Goal: Check status: Check status

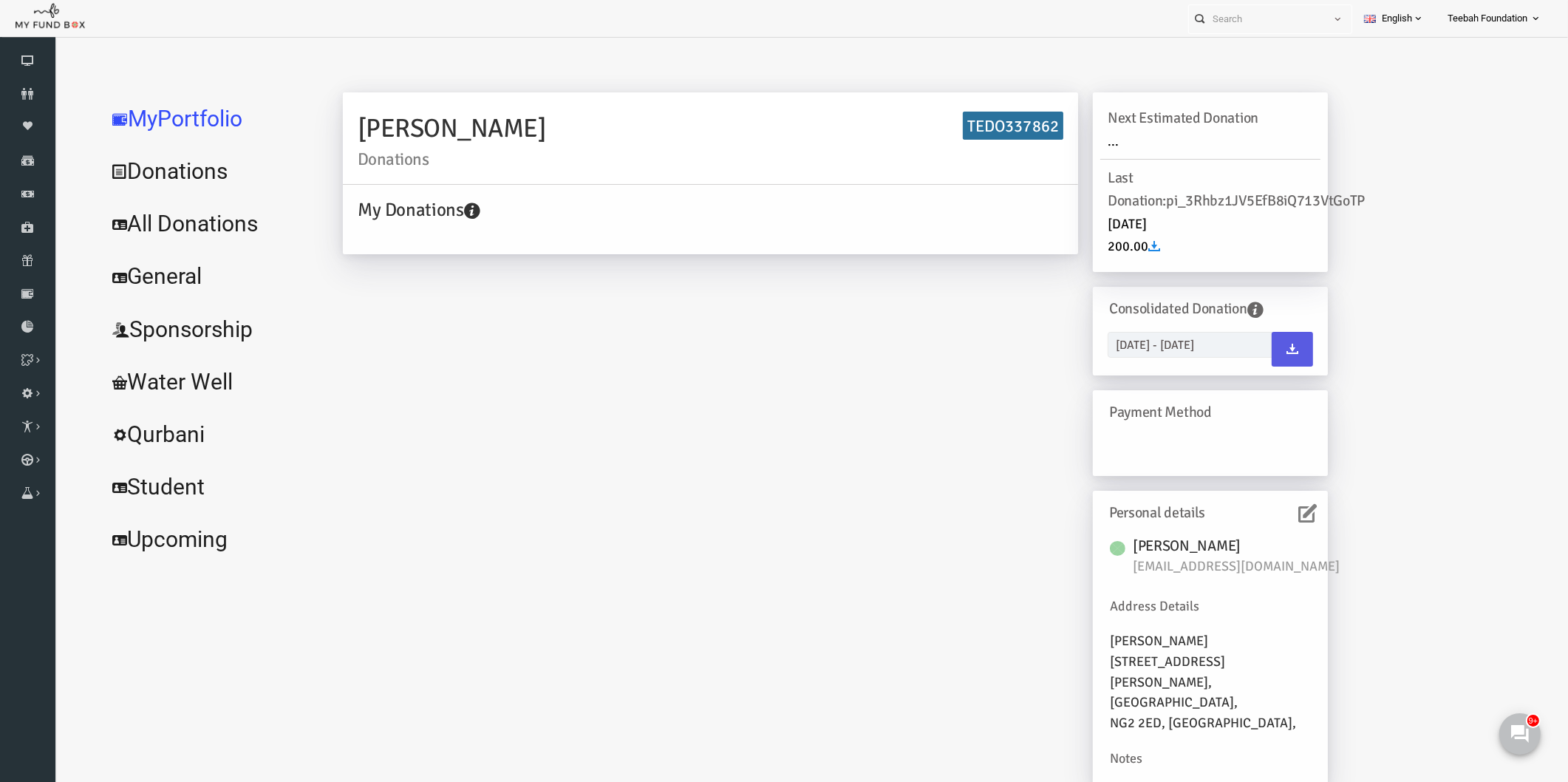
click at [745, 514] on div "[PERSON_NAME] Donations TEDO337862 My Donations Get free account credit Get fre…" at bounding box center [804, 446] width 1015 height 708
click at [0, 0] on icon at bounding box center [0, 0] width 0 height 0
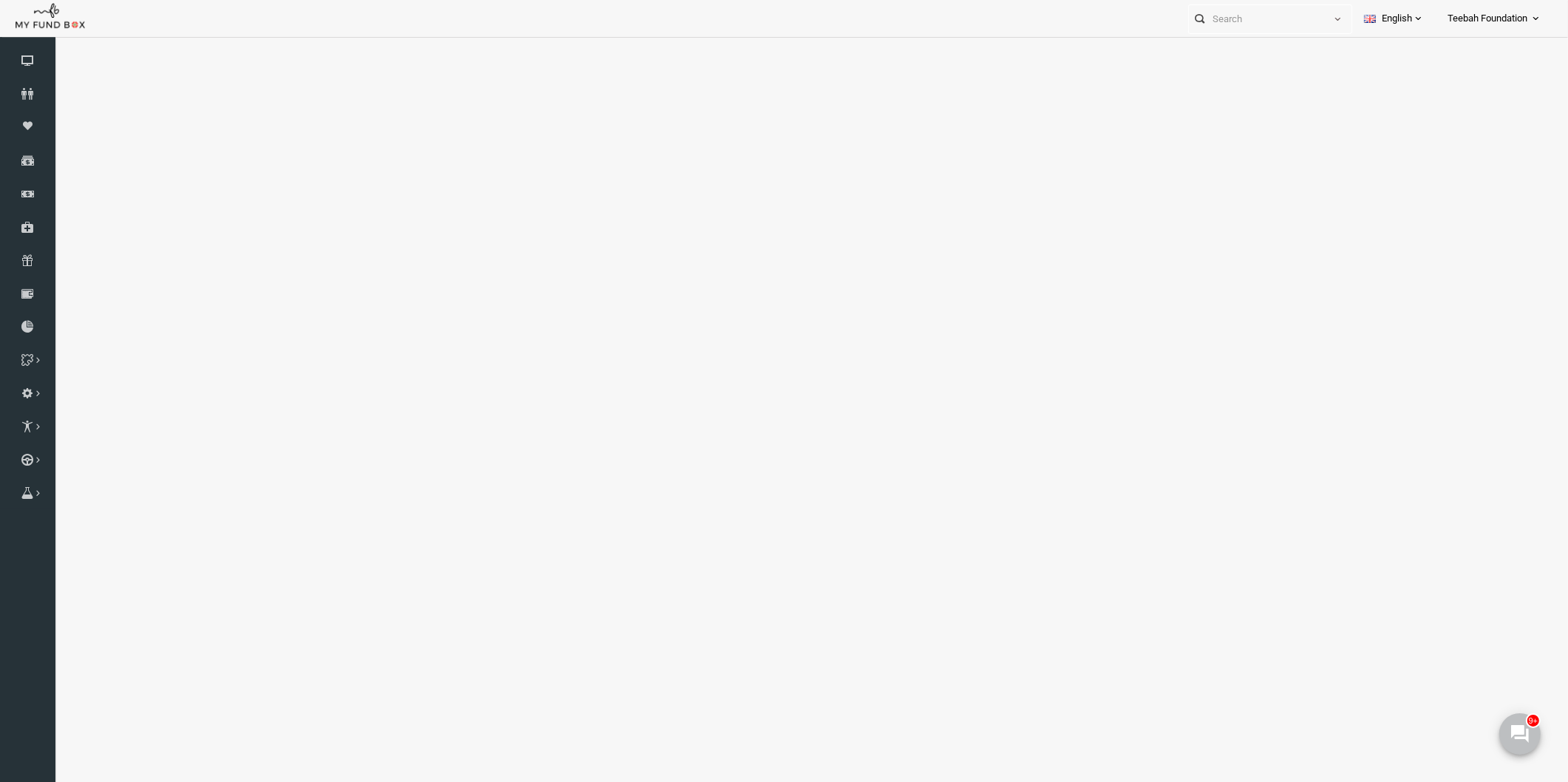
select select "100"
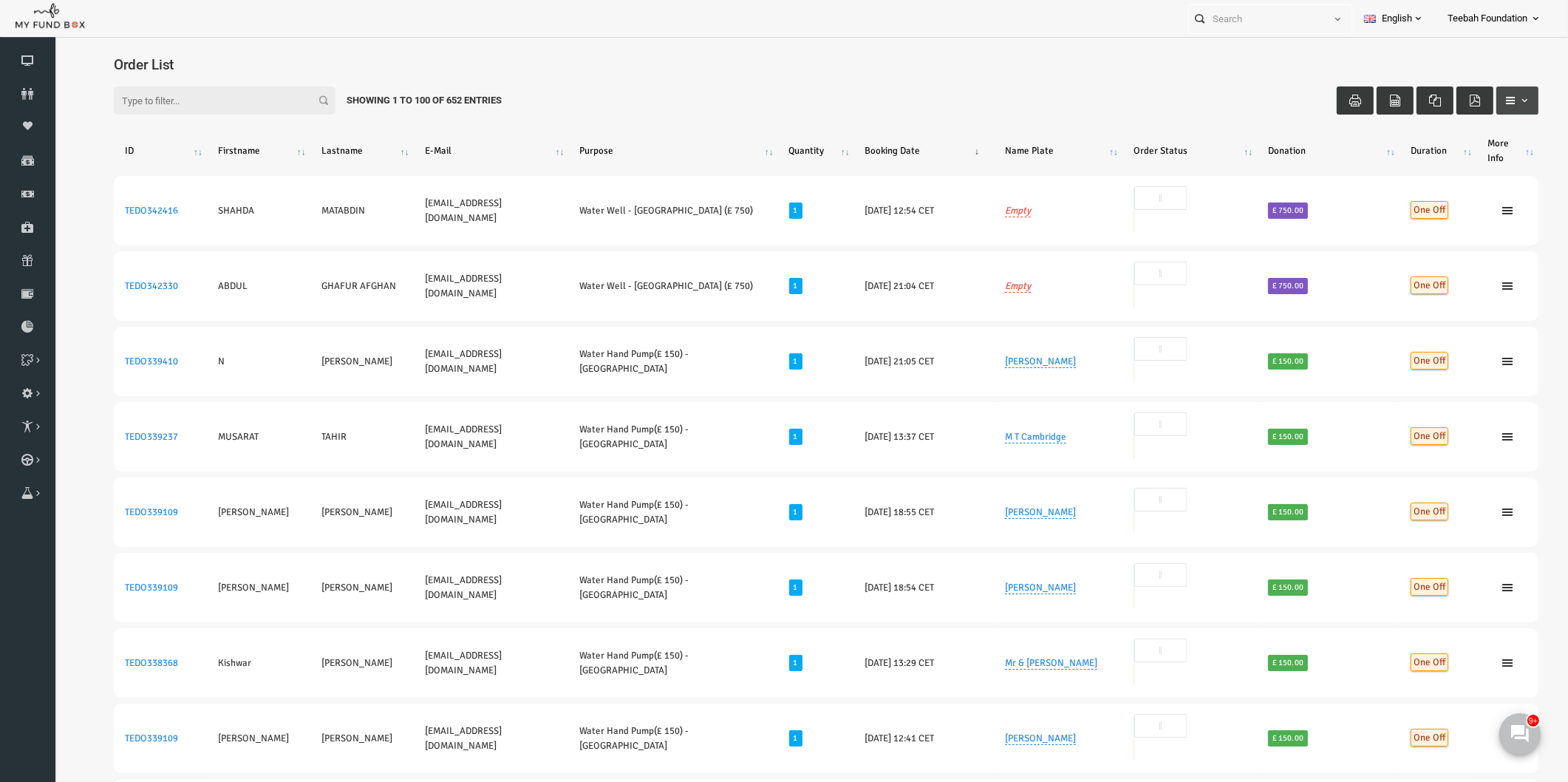
click at [1488, 104] on span "button" at bounding box center [1494, 101] width 12 height 12
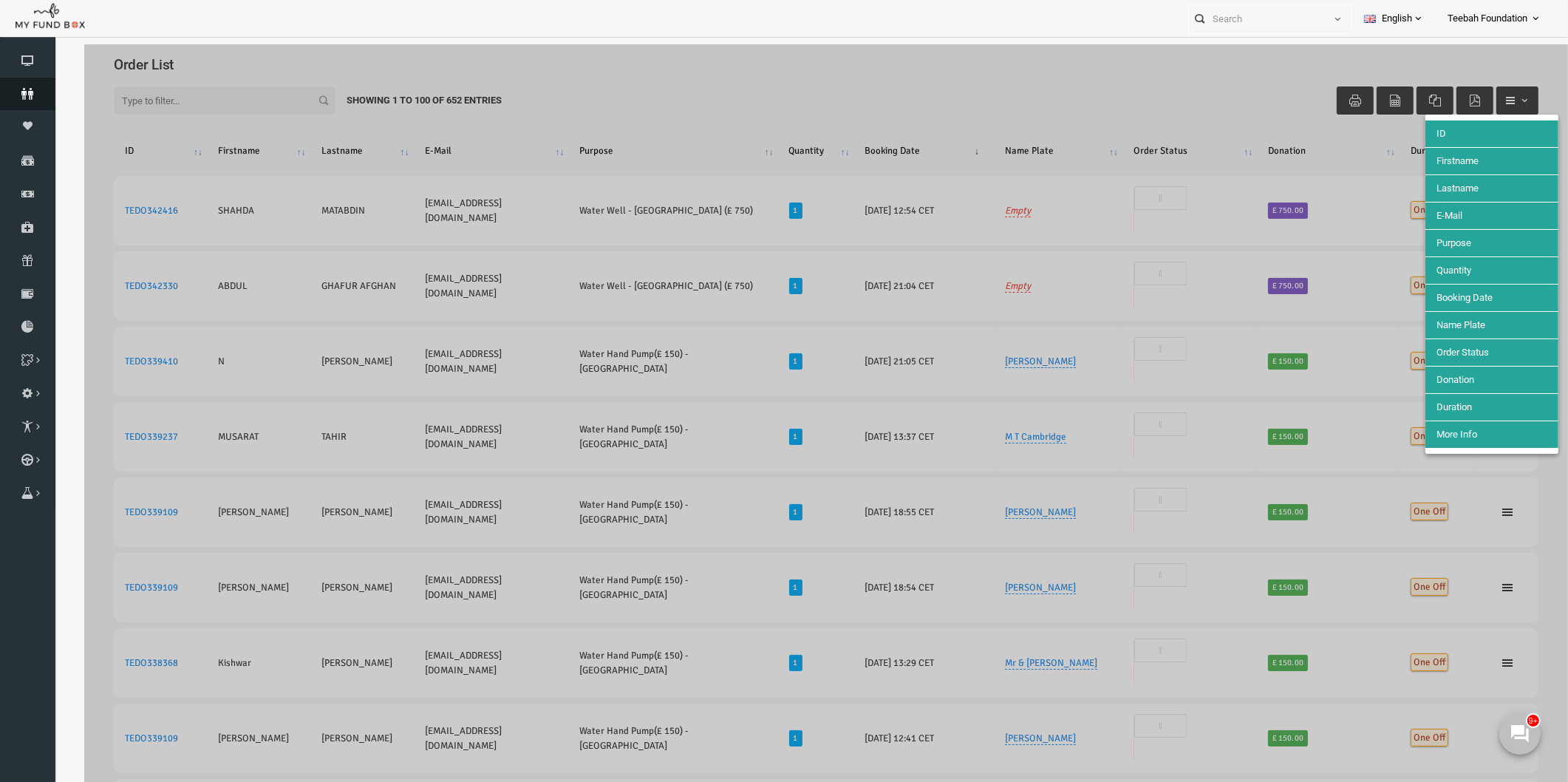
click at [21, 90] on icon at bounding box center [27, 94] width 56 height 12
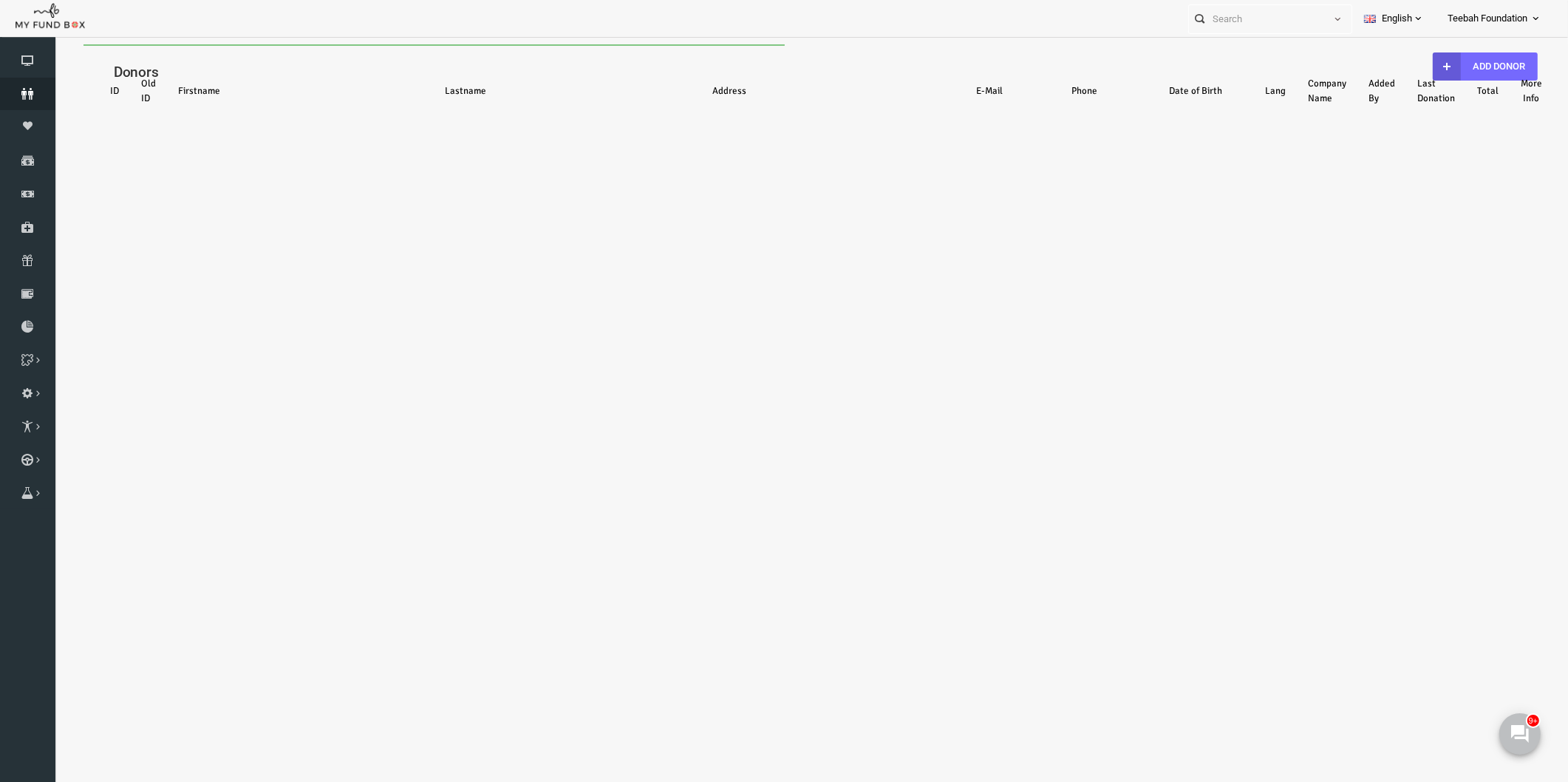
select select "100"
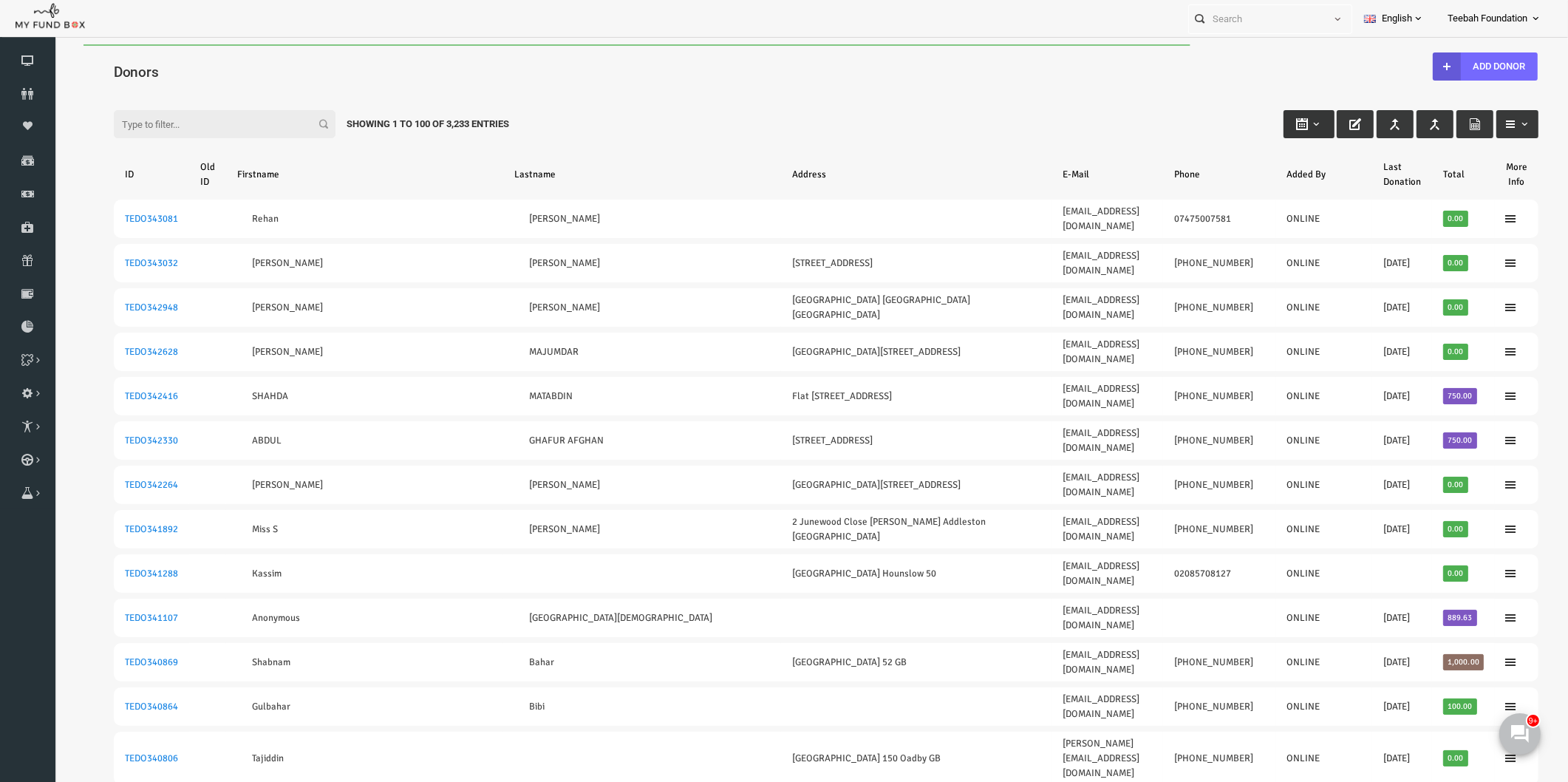
type input "[DATE]"
click at [1280, 128] on b "button" at bounding box center [1285, 124] width 12 height 12
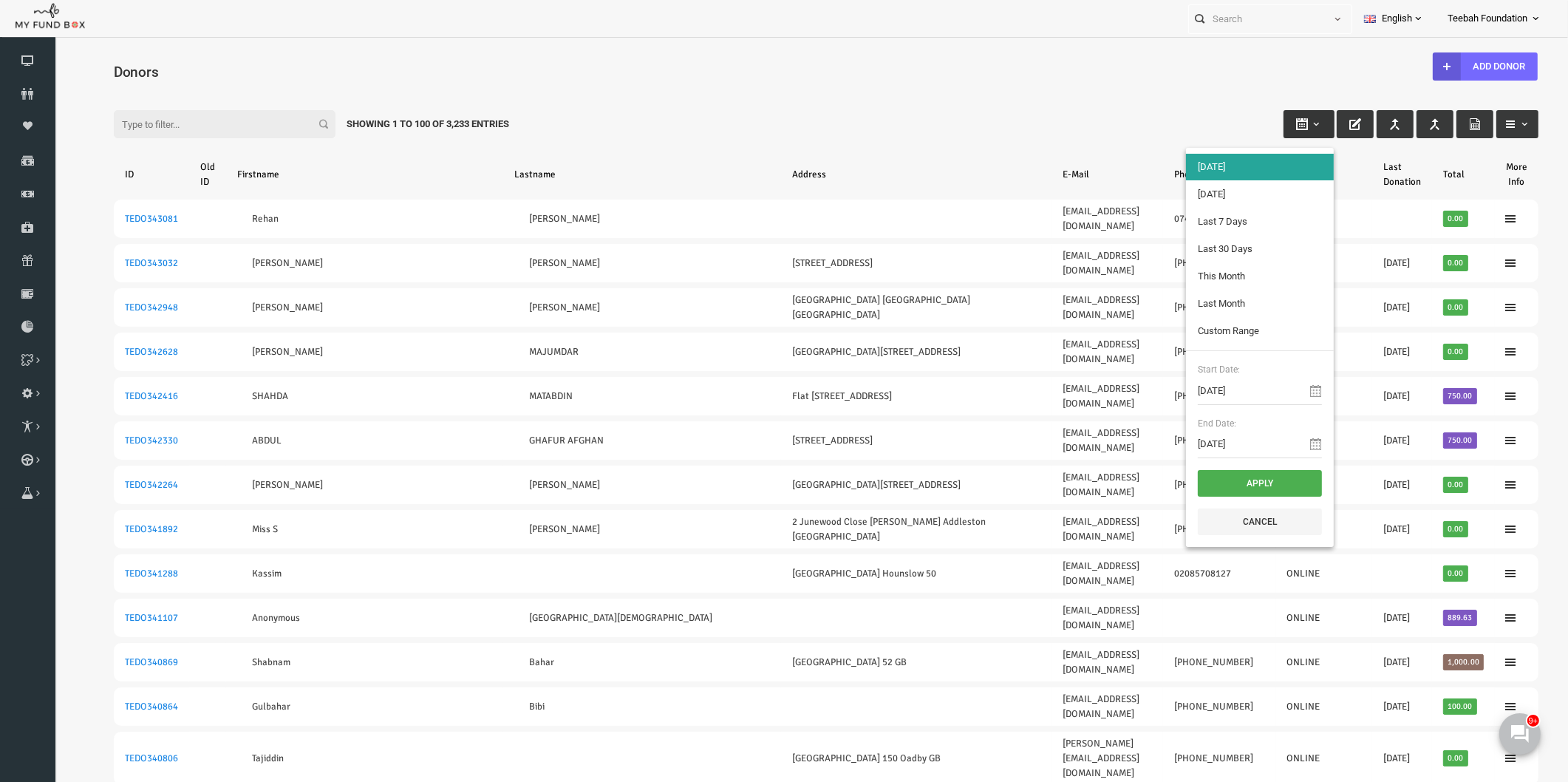
type input "[DATE]"
click at [1229, 388] on input "[DATE]" at bounding box center [1229, 391] width 124 height 28
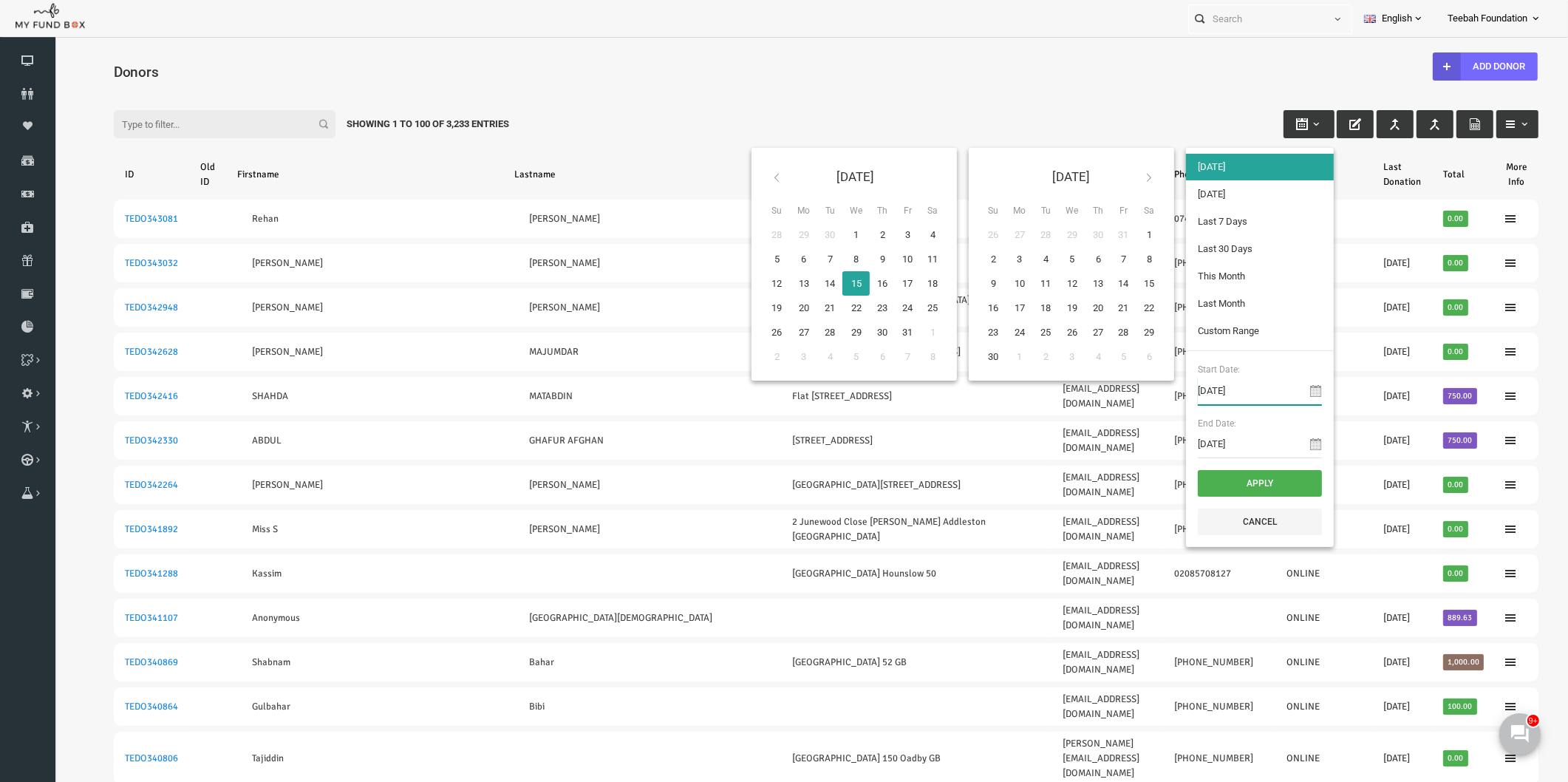
type input "[DATE]"
click at [1226, 451] on input "[DATE]" at bounding box center [1229, 445] width 124 height 28
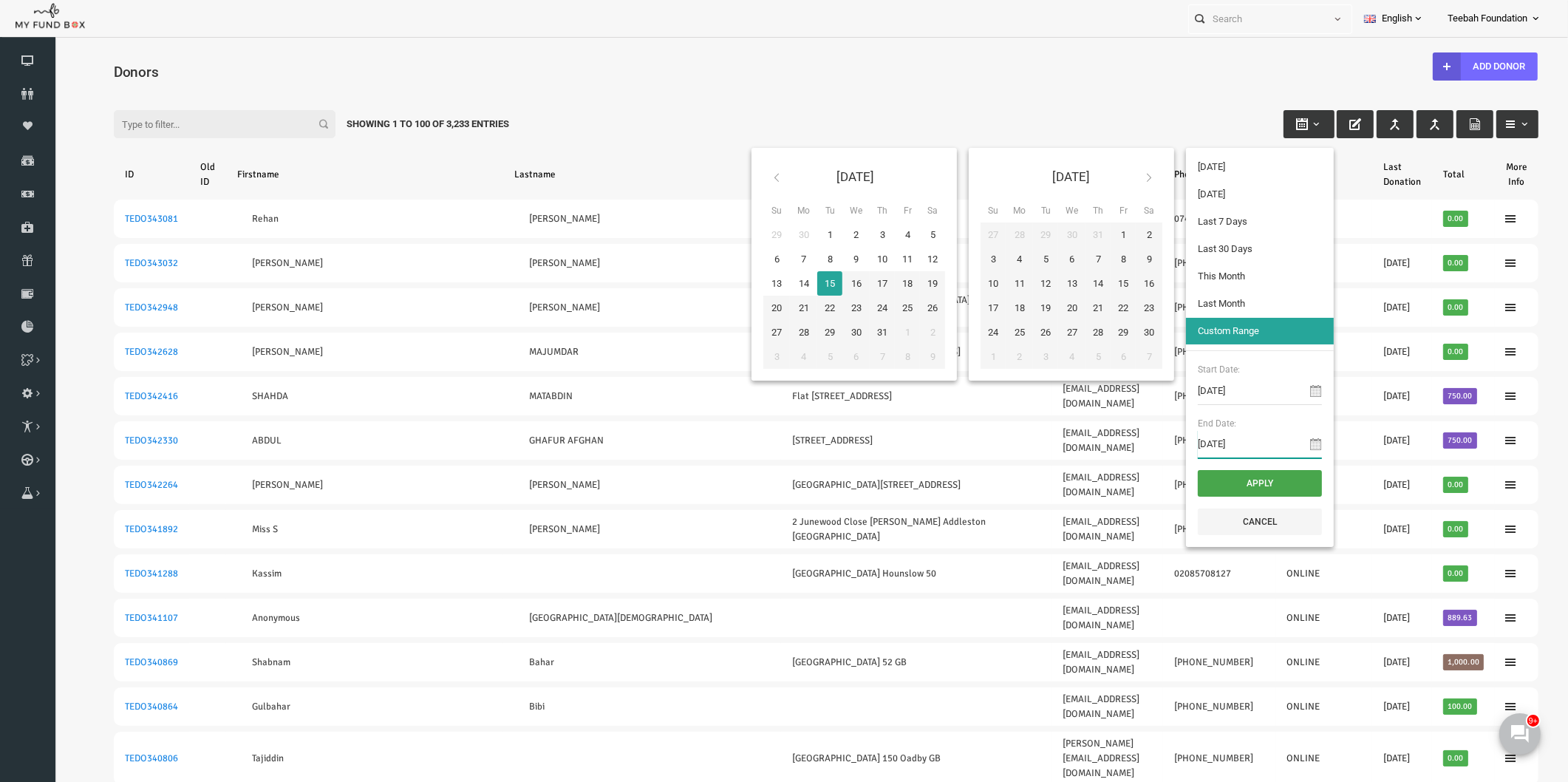
type input "[DATE]"
click at [1238, 484] on button "Apply" at bounding box center [1229, 484] width 124 height 27
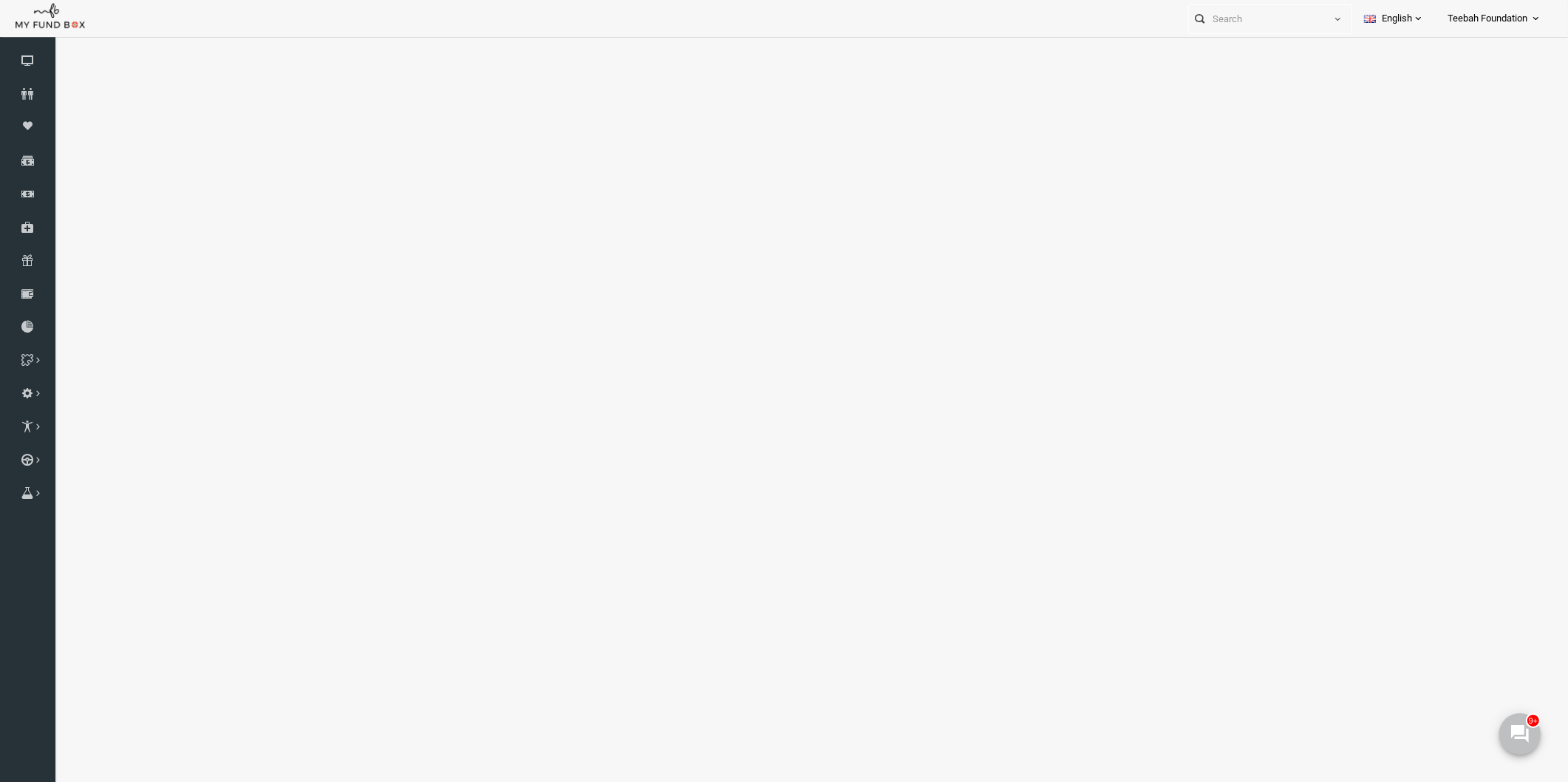
select select "100"
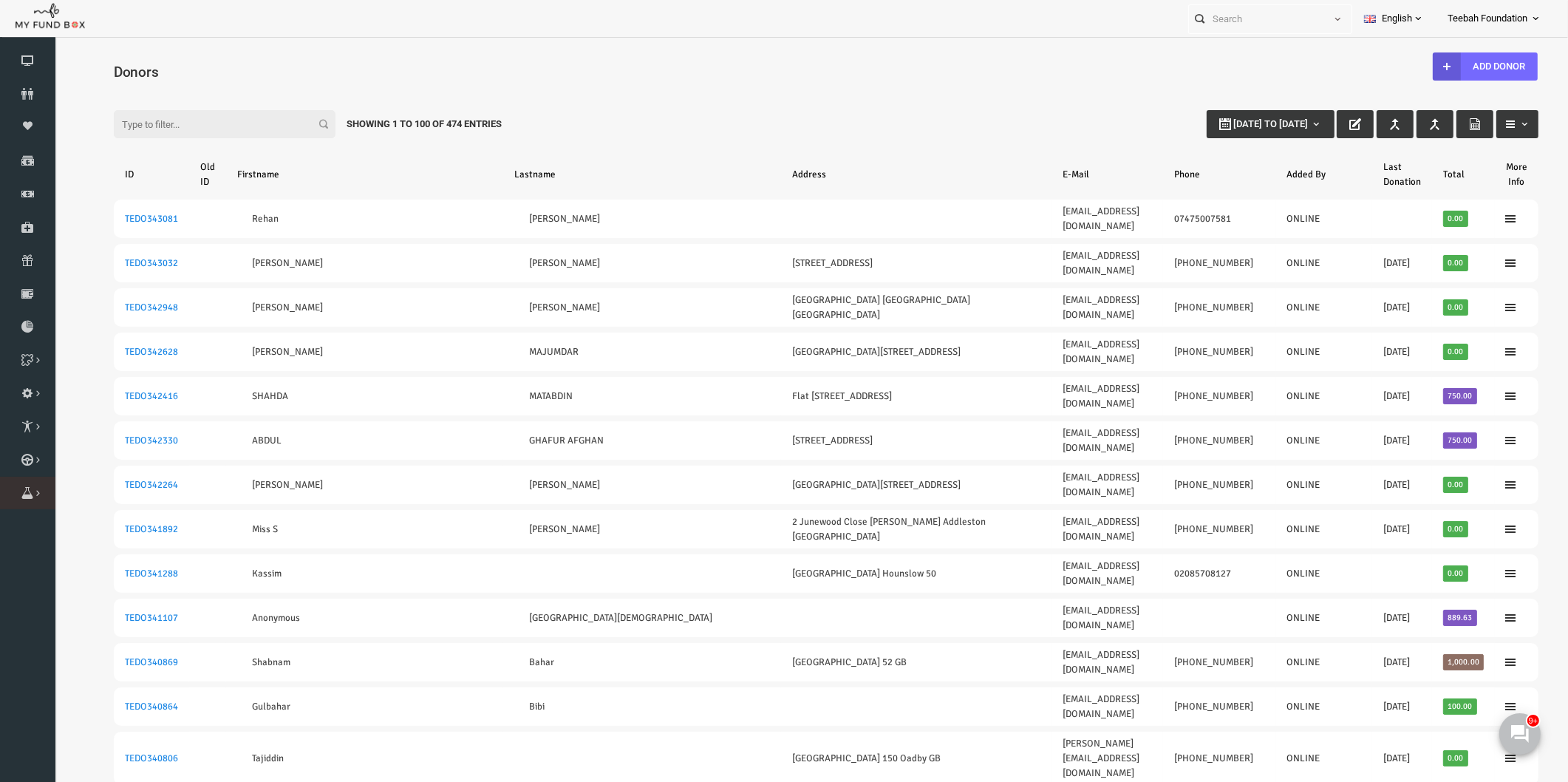
click at [0, 0] on link "Orders" at bounding box center [0, 0] width 0 height 0
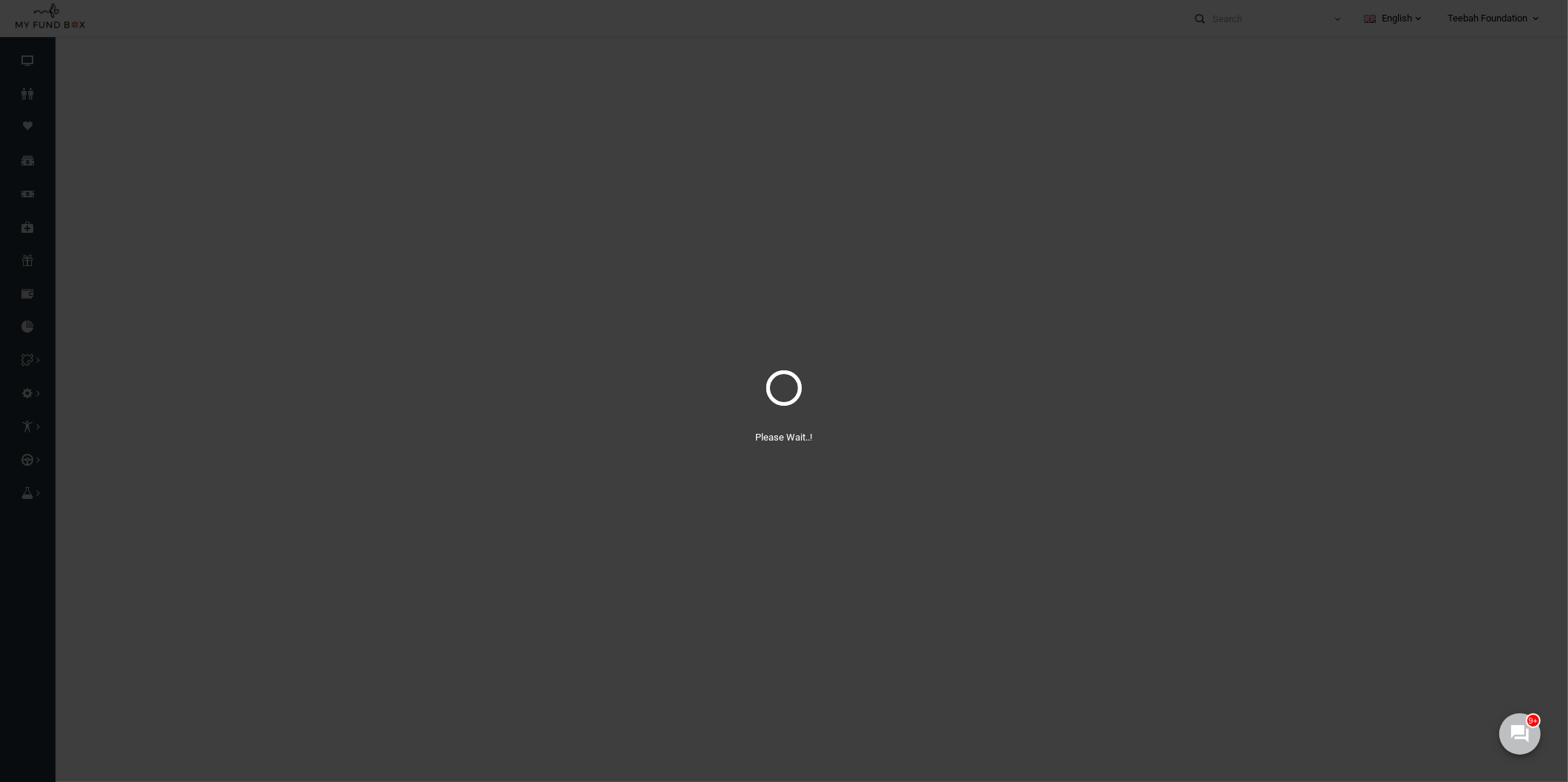
select select "100"
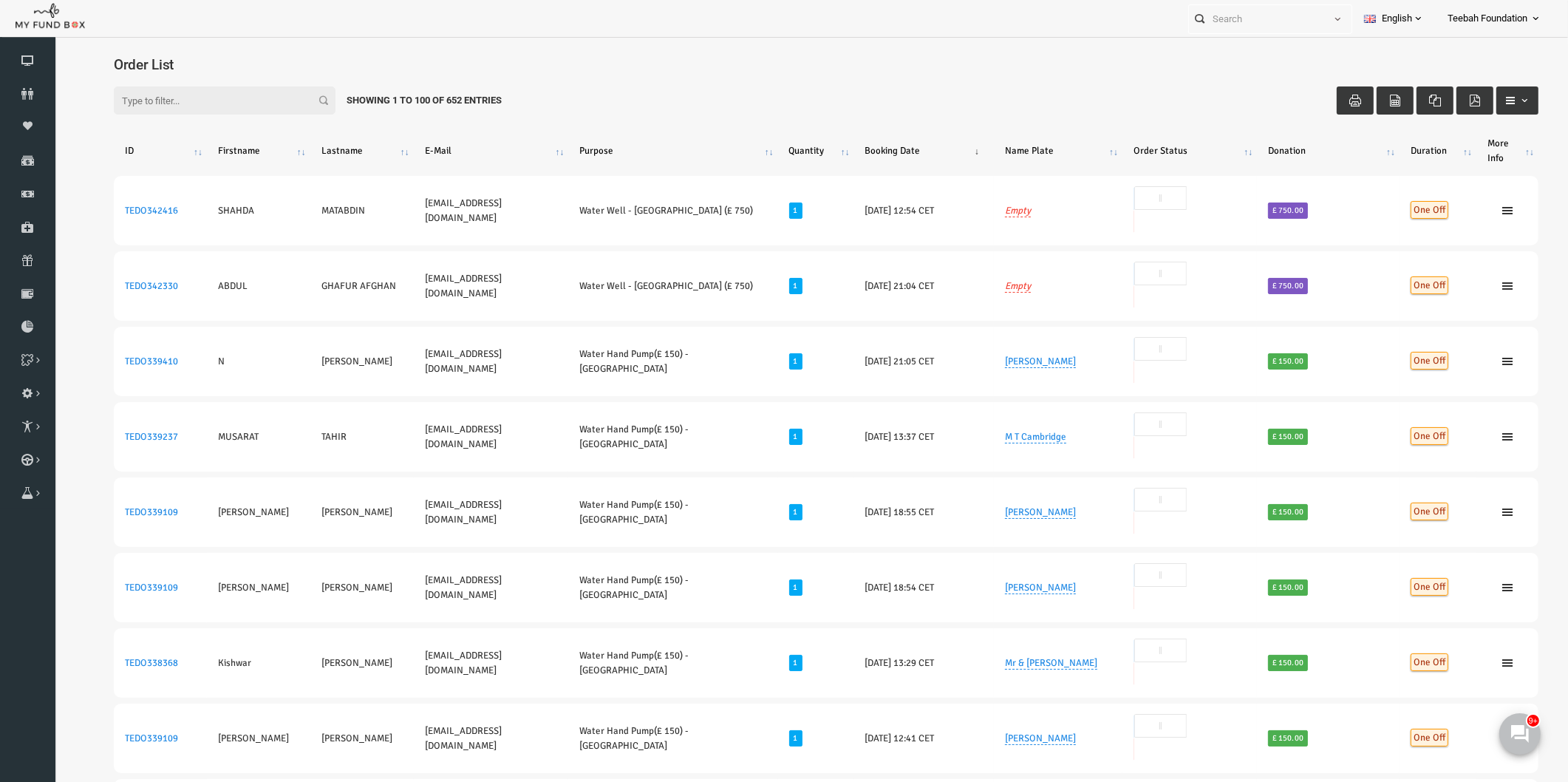
click at [735, 92] on div "Filter: Showing 1 to 100 of 652 Entries" at bounding box center [796, 100] width 1454 height 57
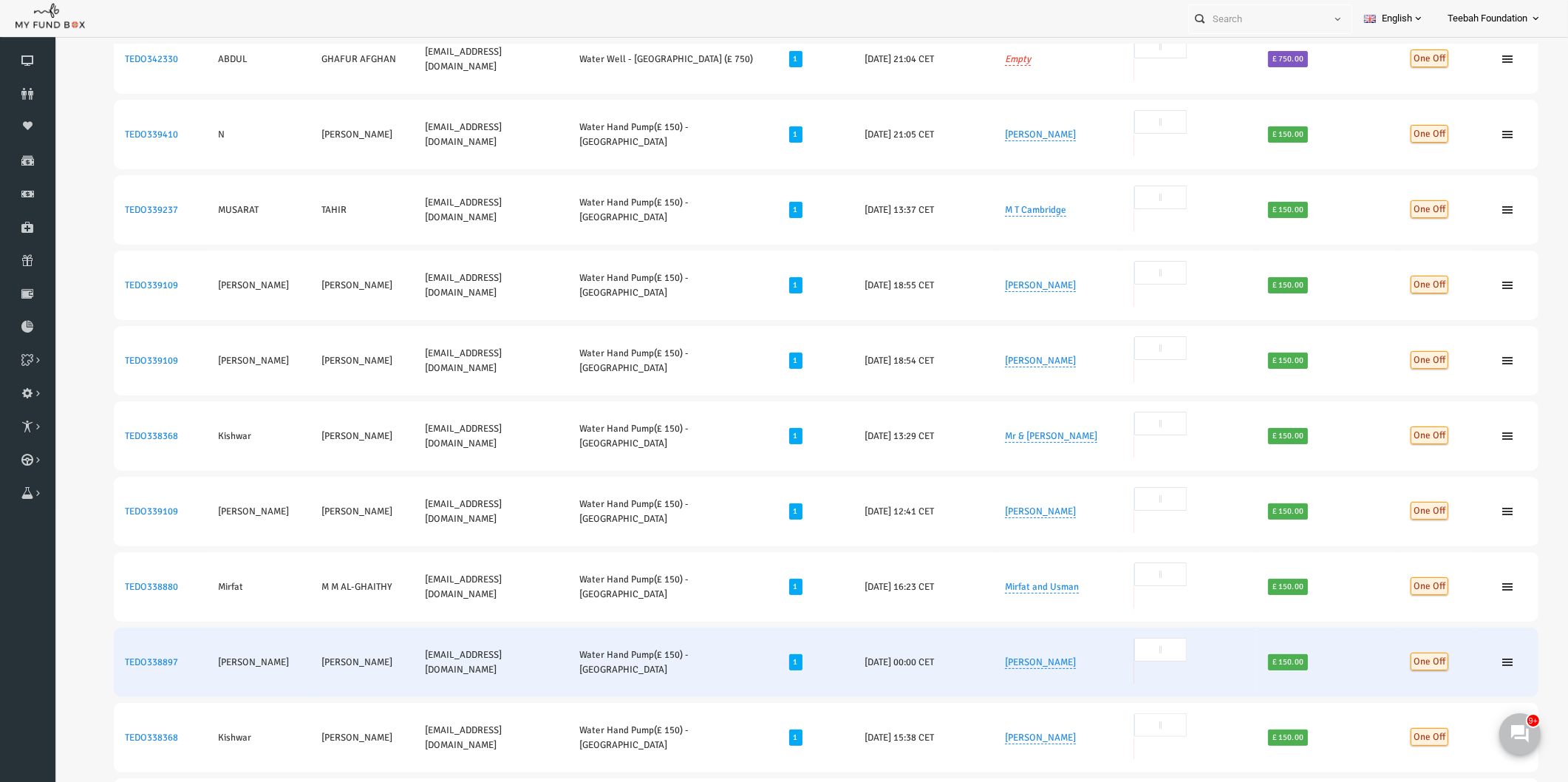
scroll to position [246, 0]
